Goal: Complete application form

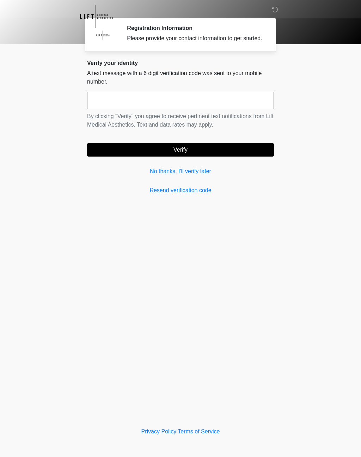
click at [256, 109] on input "text" at bounding box center [180, 101] width 187 height 18
type input "******"
click at [249, 156] on button "Verify" at bounding box center [180, 149] width 187 height 13
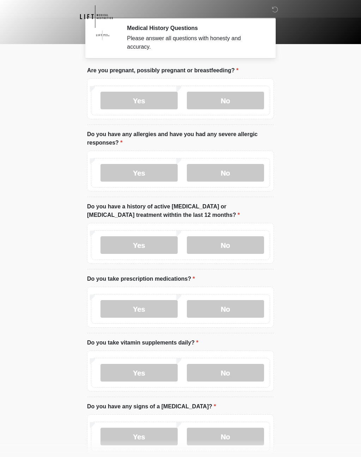
click at [236, 102] on label "No" at bounding box center [225, 101] width 77 height 18
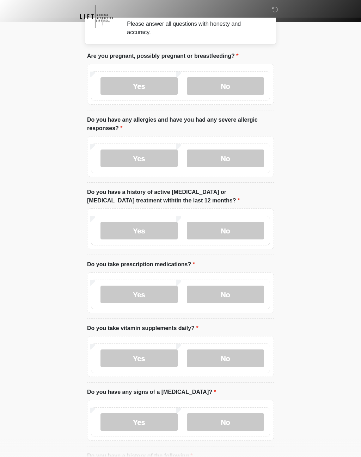
scroll to position [27, 0]
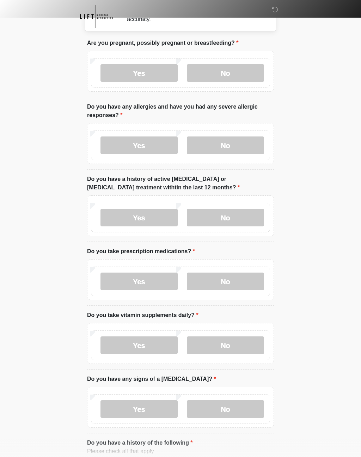
click at [245, 147] on label "No" at bounding box center [225, 145] width 77 height 18
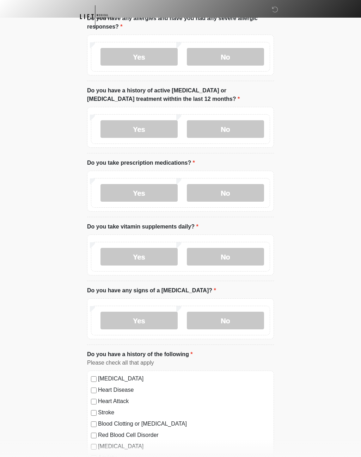
scroll to position [116, 0]
click at [250, 130] on label "No" at bounding box center [225, 129] width 77 height 18
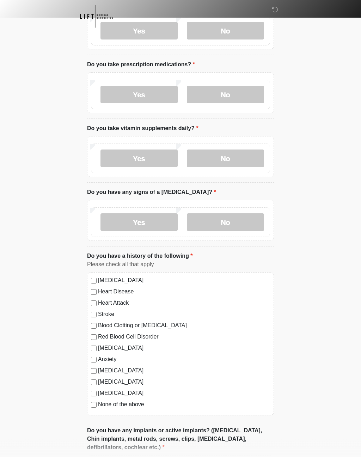
scroll to position [216, 0]
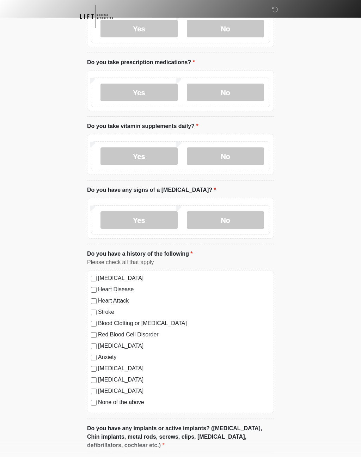
click at [229, 157] on label "No" at bounding box center [225, 156] width 77 height 18
click at [246, 216] on label "No" at bounding box center [225, 220] width 77 height 18
click at [153, 88] on label "Yes" at bounding box center [138, 92] width 77 height 18
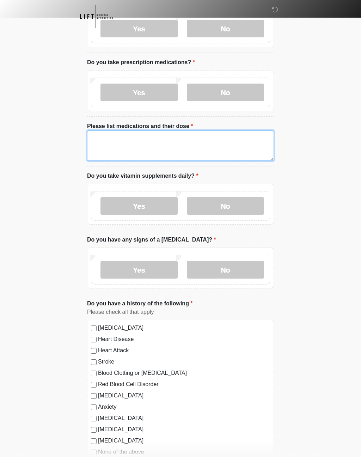
click at [171, 137] on textarea "Please list medications and their dose" at bounding box center [180, 145] width 187 height 30
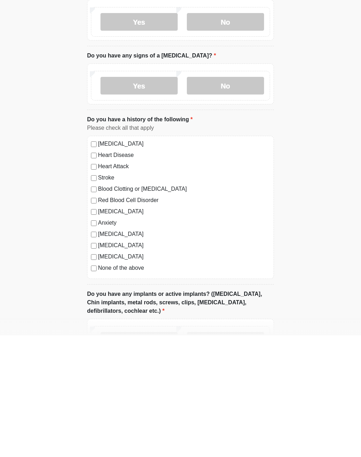
scroll to position [284, 0]
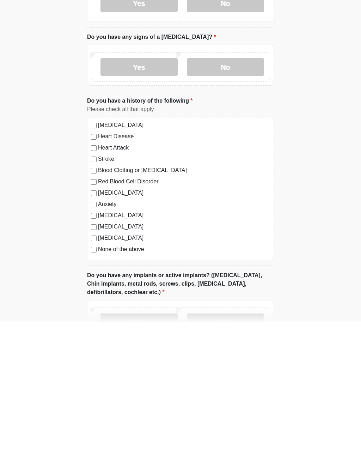
type textarea "**********"
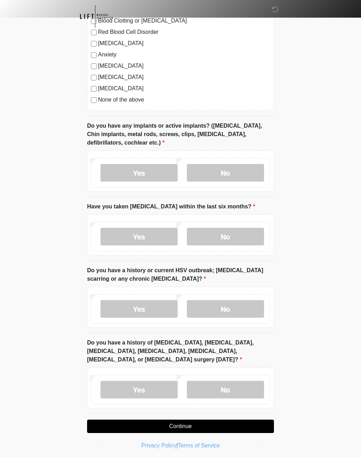
scroll to position [569, 0]
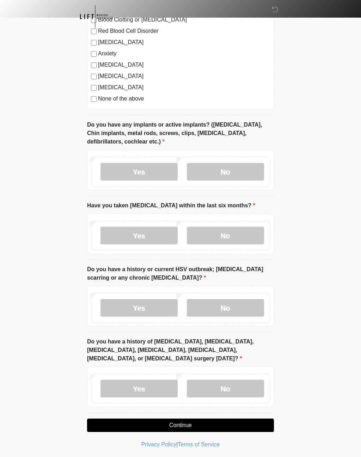
click at [218, 174] on label "No" at bounding box center [225, 172] width 77 height 18
click at [222, 238] on label "No" at bounding box center [225, 236] width 77 height 18
click at [243, 302] on label "No" at bounding box center [225, 308] width 77 height 18
click at [240, 388] on label "No" at bounding box center [225, 388] width 77 height 18
click at [251, 425] on button "Continue" at bounding box center [180, 424] width 187 height 13
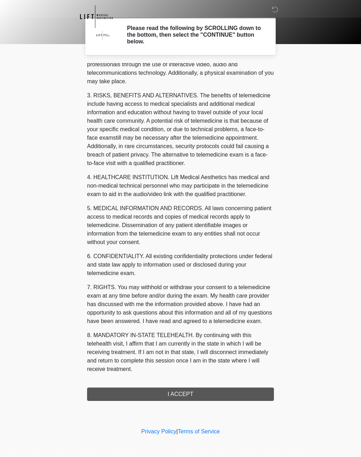
scroll to position [93, 0]
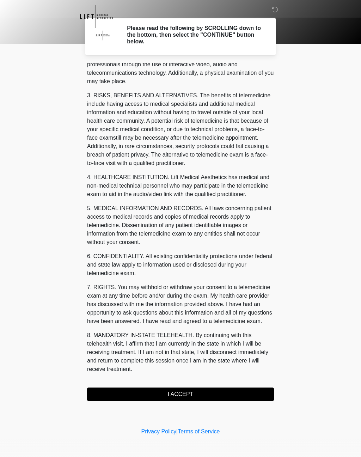
click at [198, 395] on button "I ACCEPT" at bounding box center [180, 393] width 187 height 13
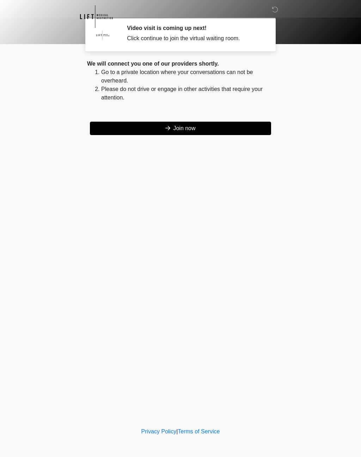
click at [227, 123] on button "Join now" at bounding box center [180, 128] width 181 height 13
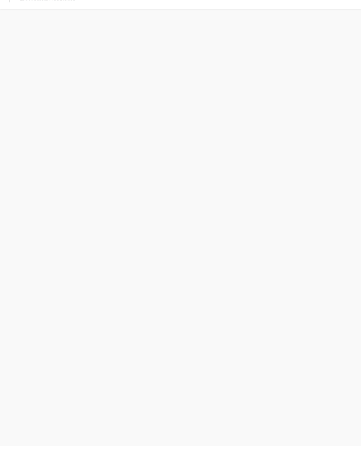
scroll to position [2, 0]
